Goal: Information Seeking & Learning: Check status

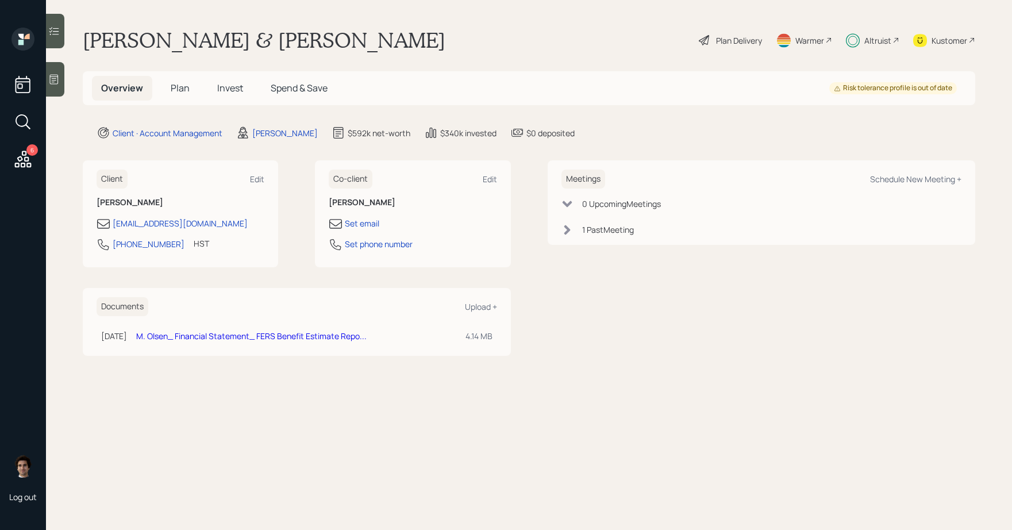
click at [178, 94] on span "Plan" at bounding box center [180, 88] width 19 height 13
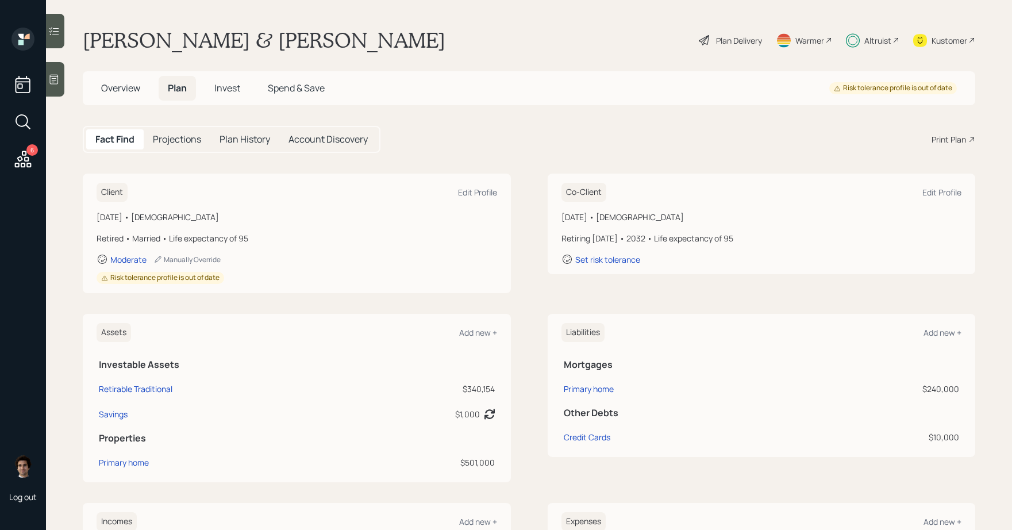
click at [224, 89] on span "Invest" at bounding box center [227, 88] width 26 height 13
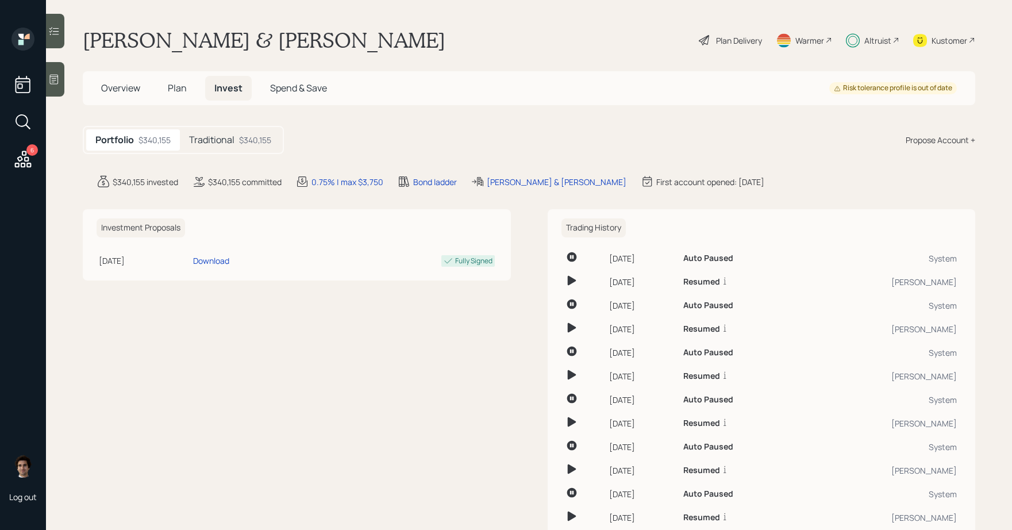
click at [237, 145] on div "Traditional $340,155" at bounding box center [230, 139] width 101 height 21
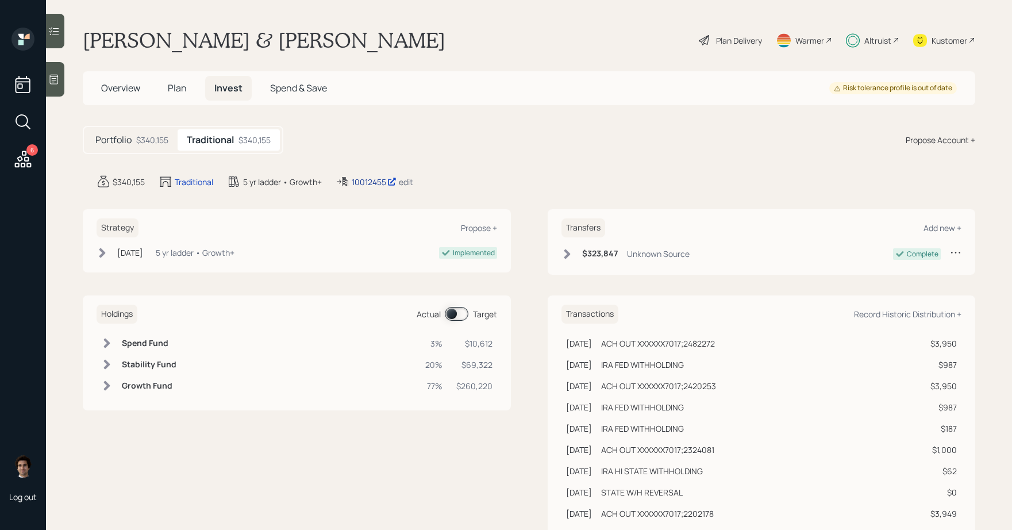
click at [383, 184] on div "10012455" at bounding box center [374, 182] width 45 height 12
